Goal: Complete application form

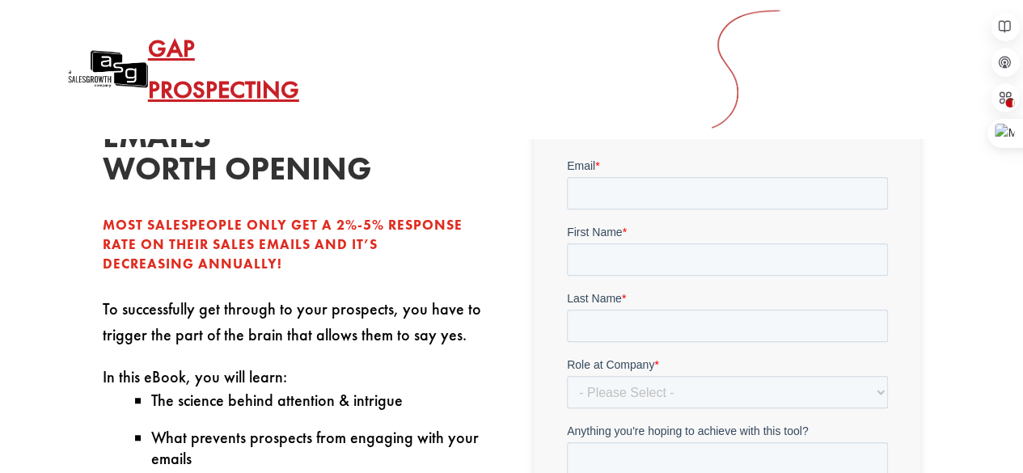
scroll to position [377, 0]
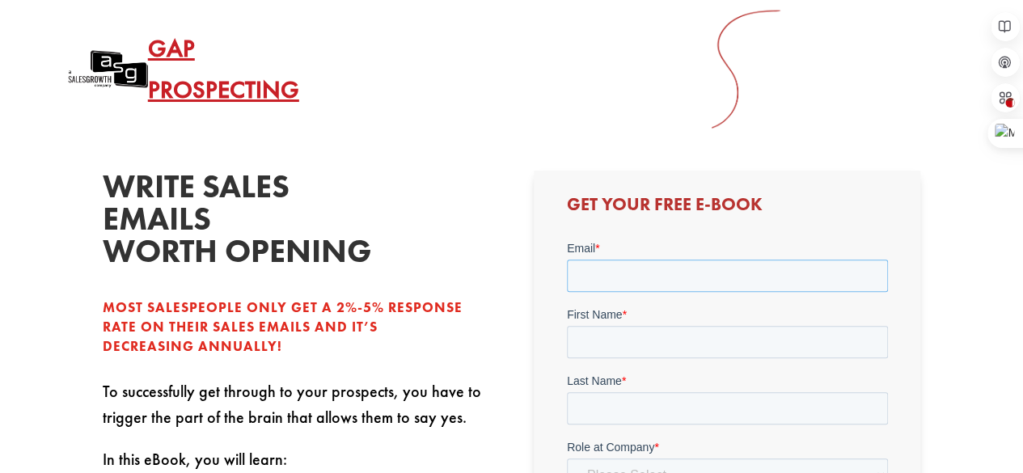
click at [660, 287] on input "Email *" at bounding box center [726, 275] width 321 height 32
type input "Ilan"
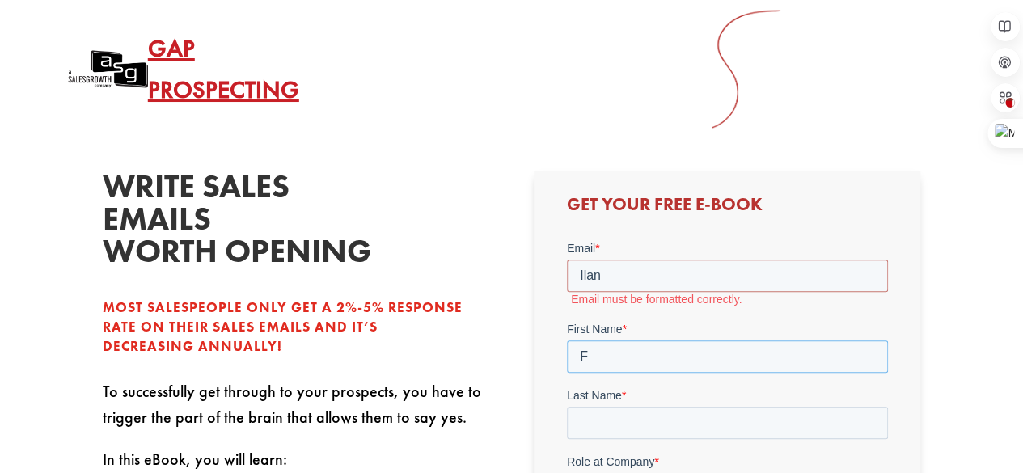
type input "F"
click at [658, 287] on input "Ilan" at bounding box center [726, 275] width 321 height 32
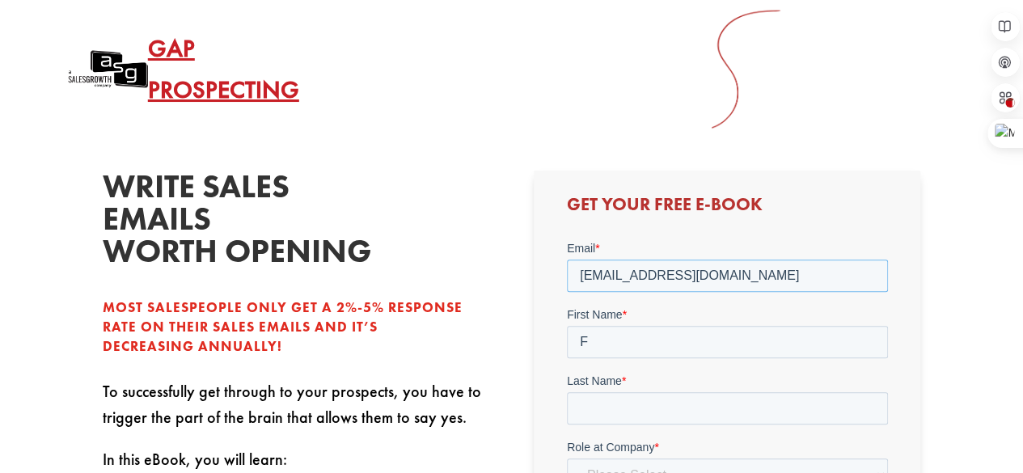
type input "[EMAIL_ADDRESS][DOMAIN_NAME]"
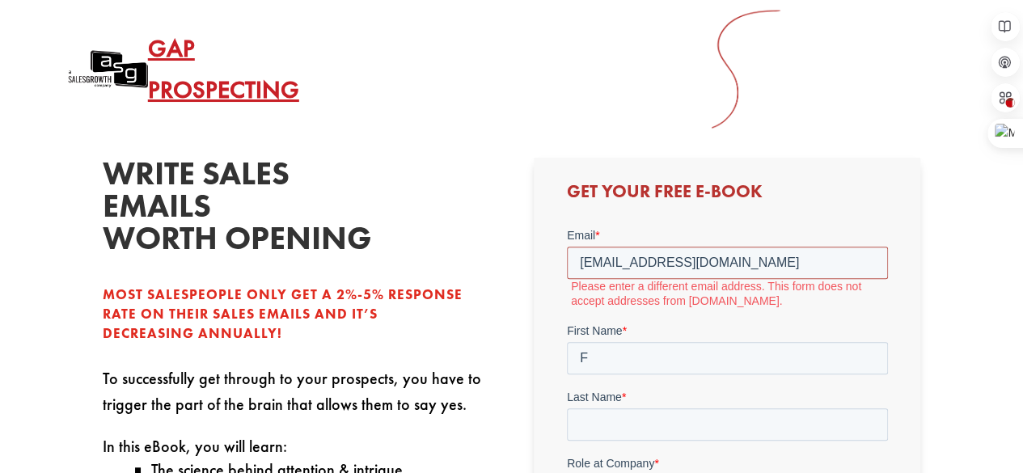
scroll to position [391, 0]
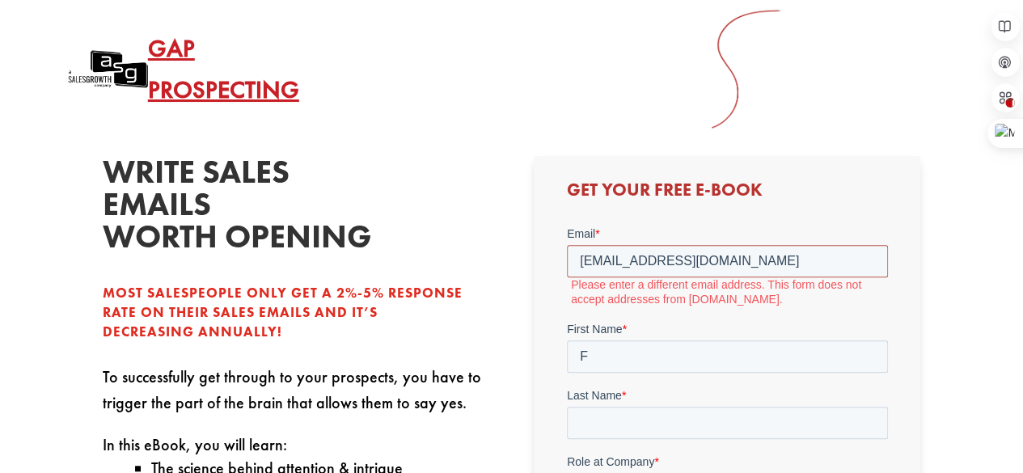
drag, startPoint x: 749, startPoint y: 264, endPoint x: 1076, endPoint y: 395, distance: 352.0
click at [566, 245] on html "Email * [EMAIL_ADDRESS][DOMAIN_NAME] Please enter a different email address. Th…" at bounding box center [726, 452] width 321 height 454
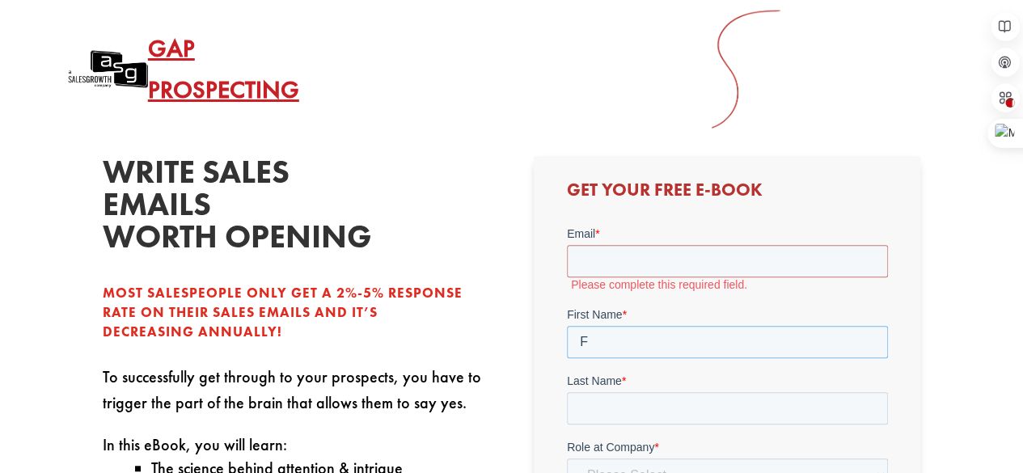
click at [650, 355] on input "F" at bounding box center [726, 341] width 321 height 32
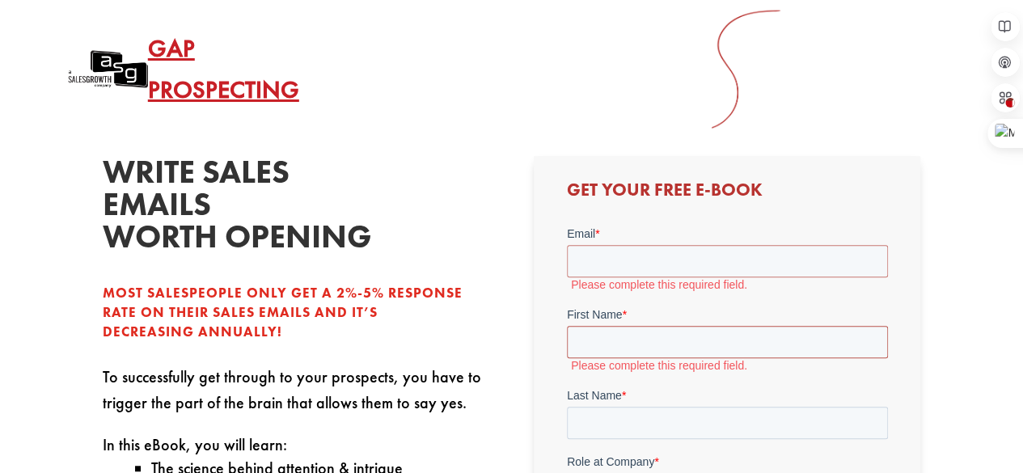
scroll to position [581, 0]
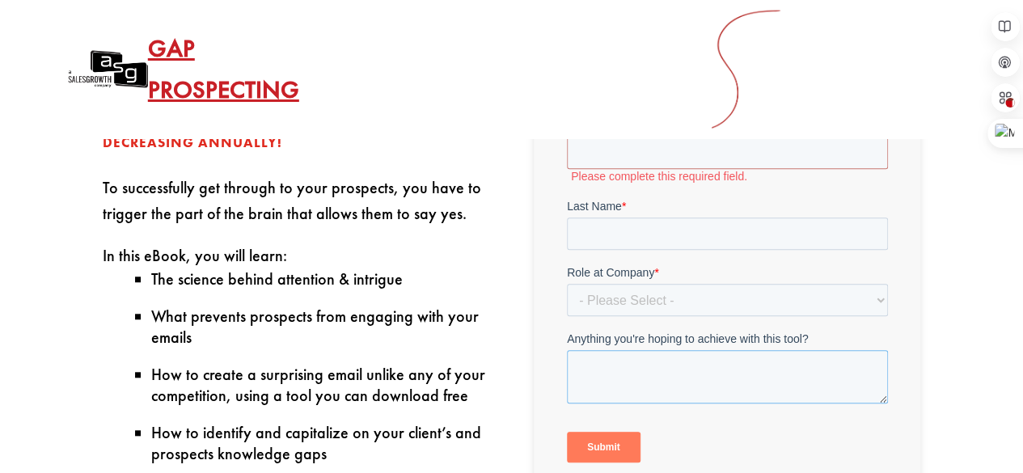
click at [618, 373] on textarea "Anything you're hoping to achieve with this tool?" at bounding box center [726, 375] width 321 height 53
click at [625, 292] on select "- Please Select - C-Level (CRO, CSO, etc) Senior Leadership (VP of Sales, VP of…" at bounding box center [726, 299] width 321 height 32
select select "Individual Contributor (AE, SDR, CSM, etc)"
click at [566, 315] on select "- Please Select - C-Level (CRO, CSO, etc) Senior Leadership (VP of Sales, VP of…" at bounding box center [726, 299] width 321 height 32
click at [636, 232] on input "Last Name *" at bounding box center [726, 233] width 321 height 32
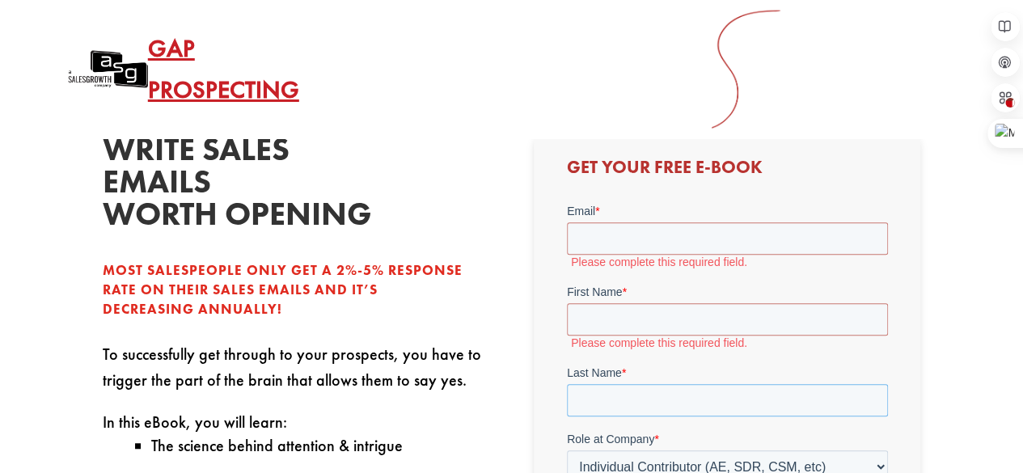
scroll to position [391, 0]
